Goal: Check status

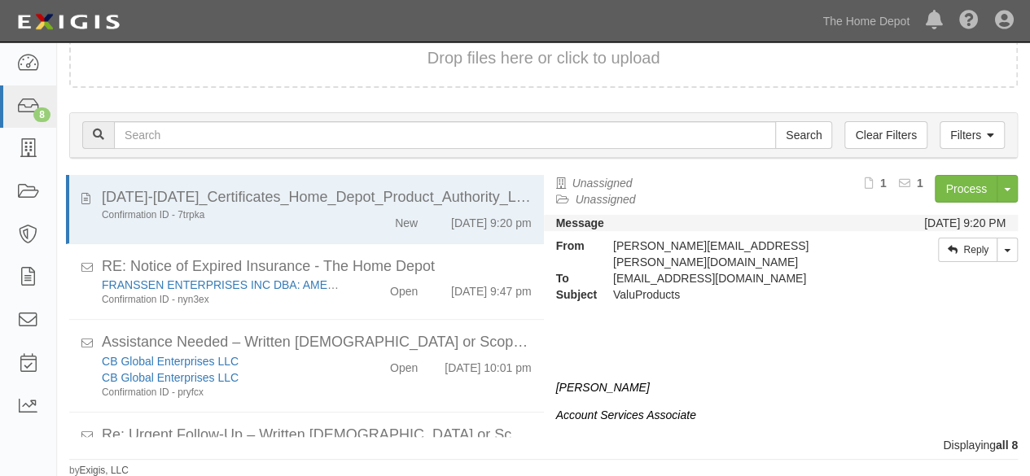
scroll to position [388, 0]
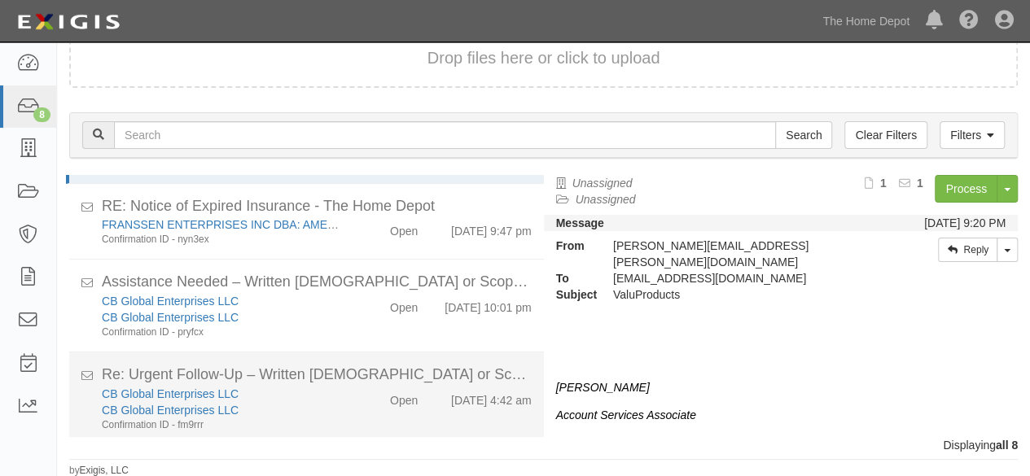
scroll to position [388, 0]
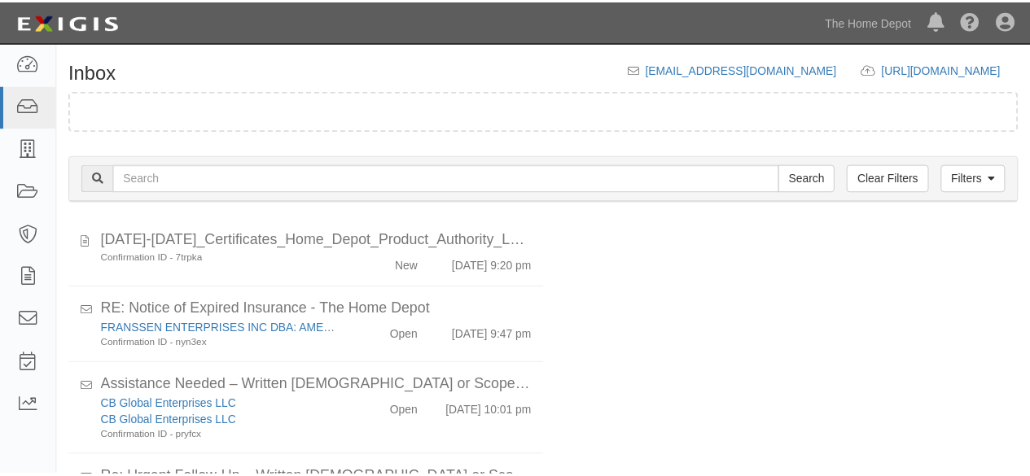
scroll to position [62, 0]
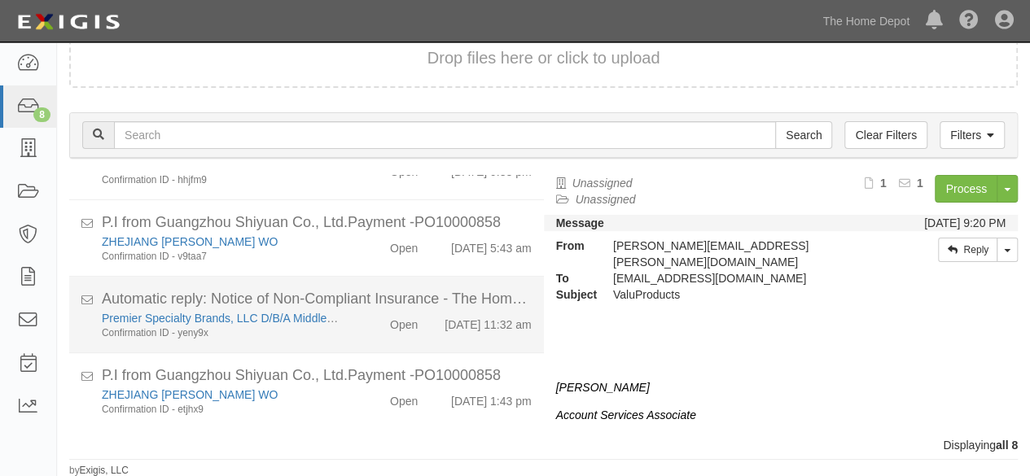
scroll to position [388, 0]
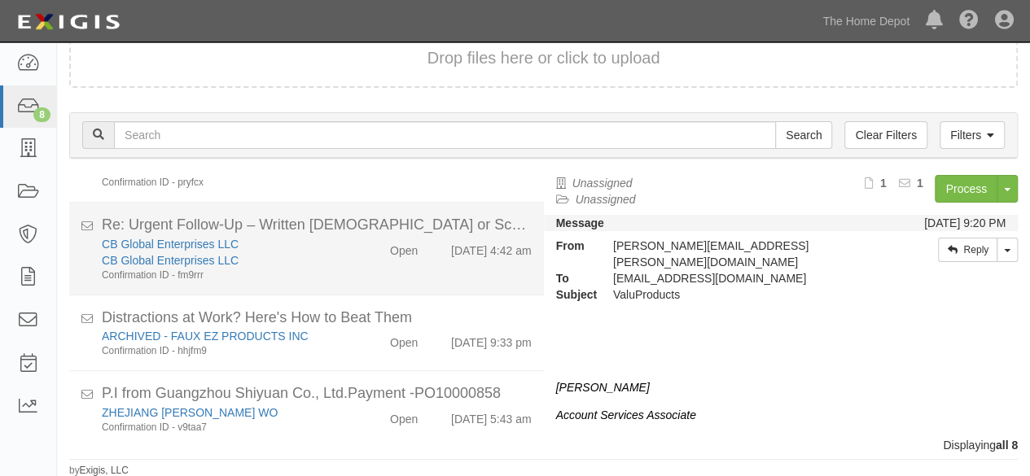
scroll to position [388, 0]
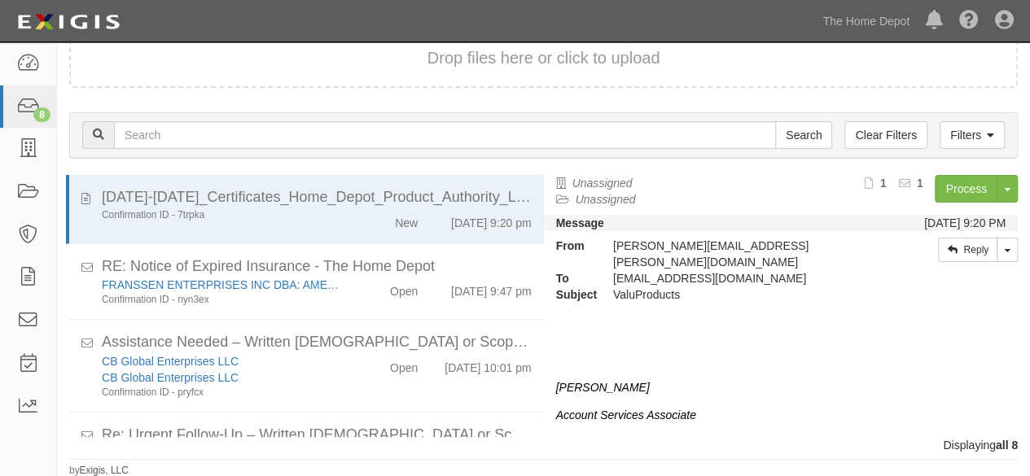
scroll to position [388, 0]
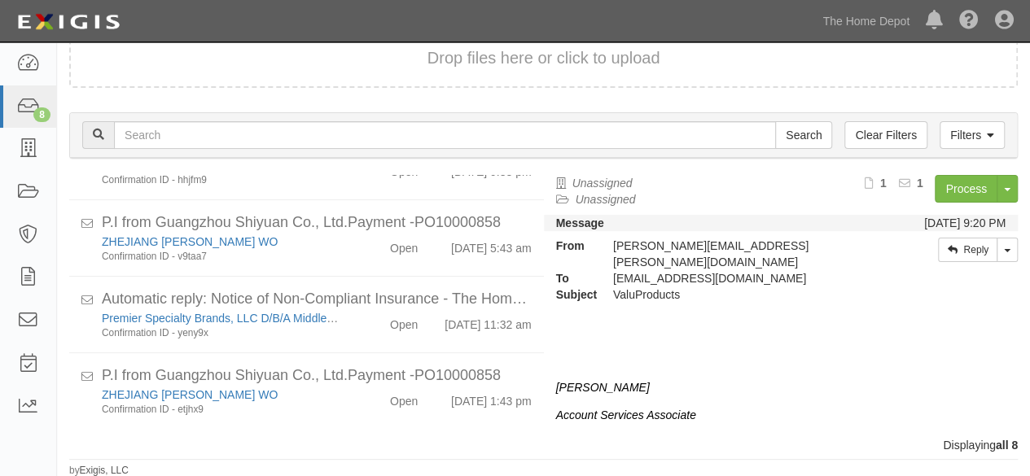
scroll to position [388, 0]
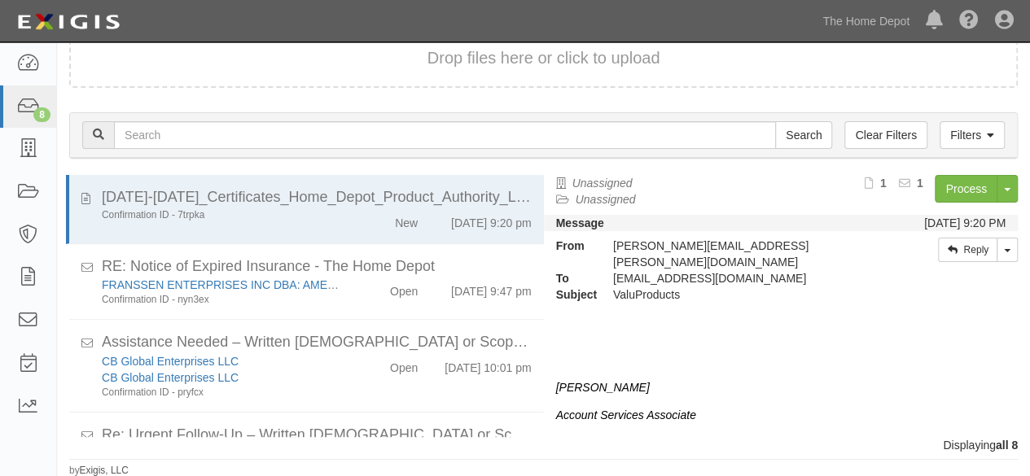
scroll to position [388, 0]
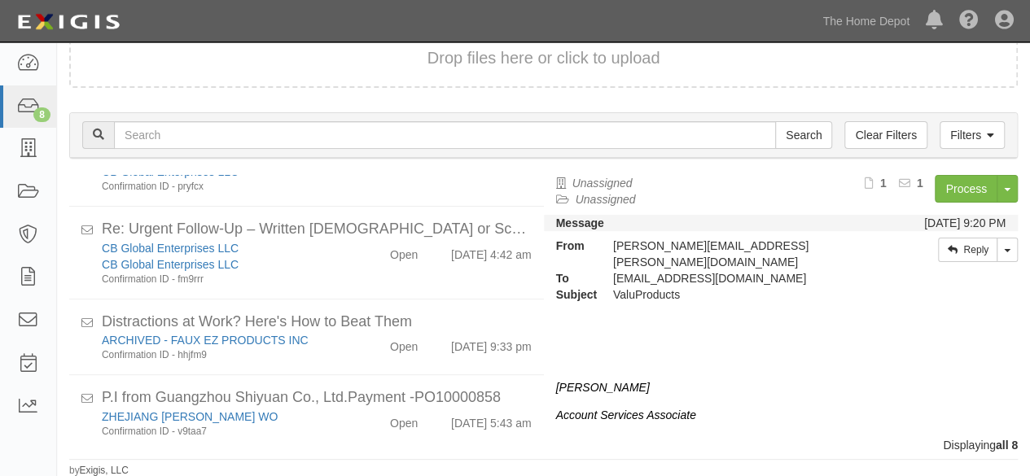
scroll to position [388, 0]
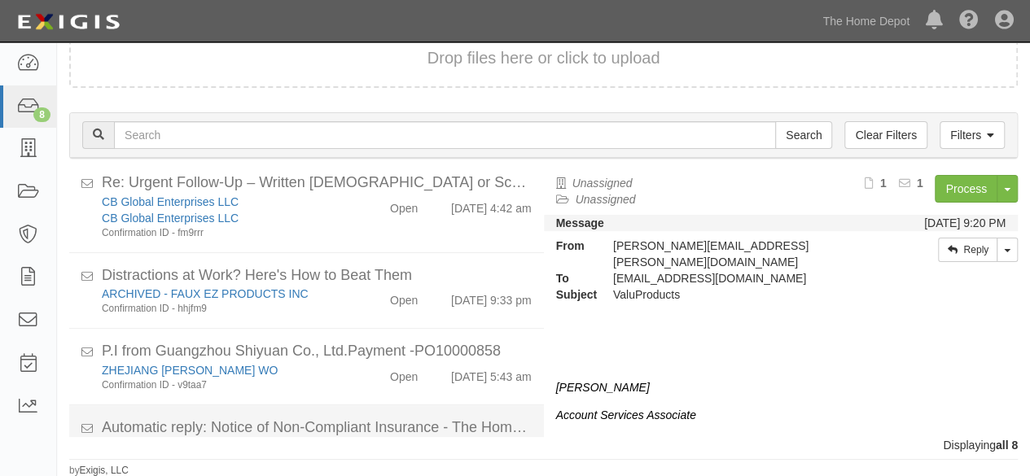
scroll to position [388, 0]
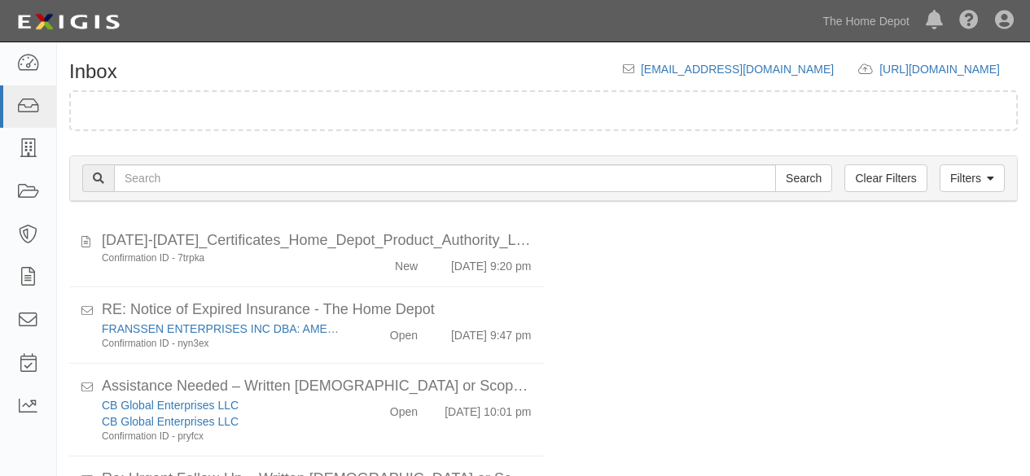
scroll to position [62, 0]
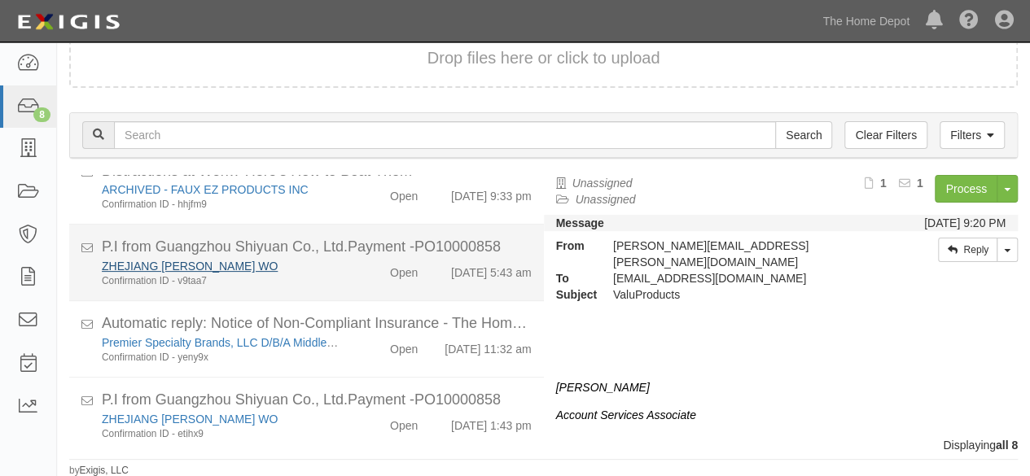
scroll to position [388, 0]
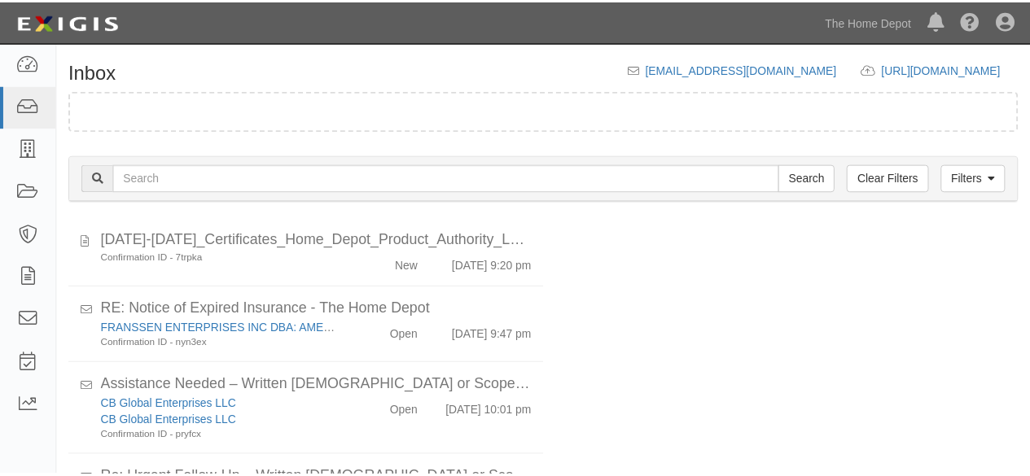
scroll to position [62, 0]
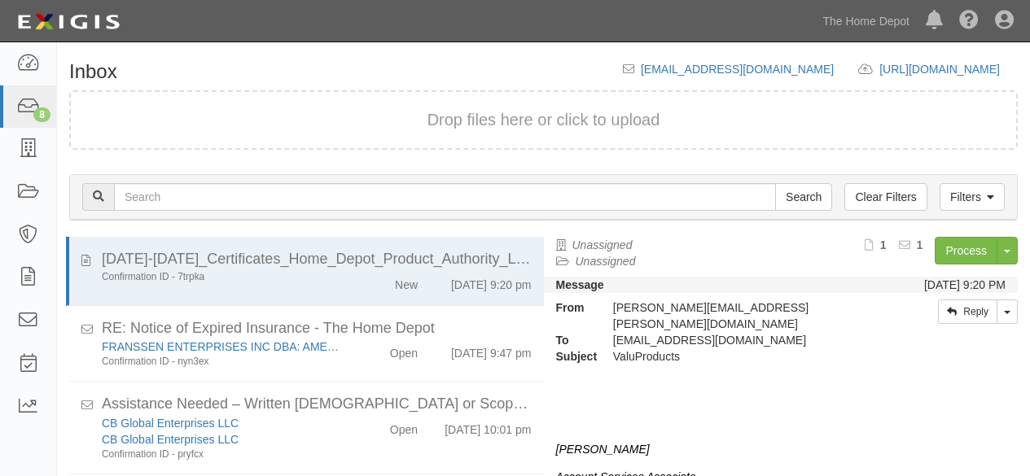
scroll to position [62, 0]
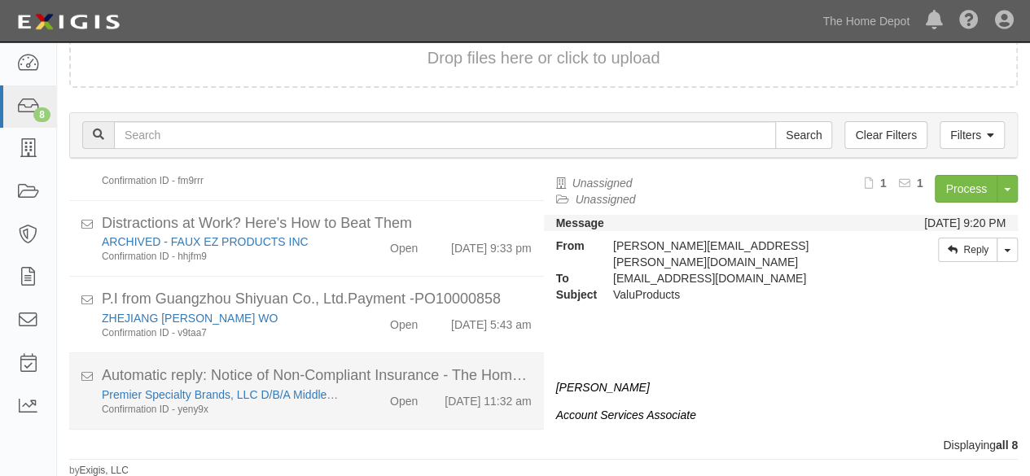
scroll to position [388, 0]
